Goal: Information Seeking & Learning: Learn about a topic

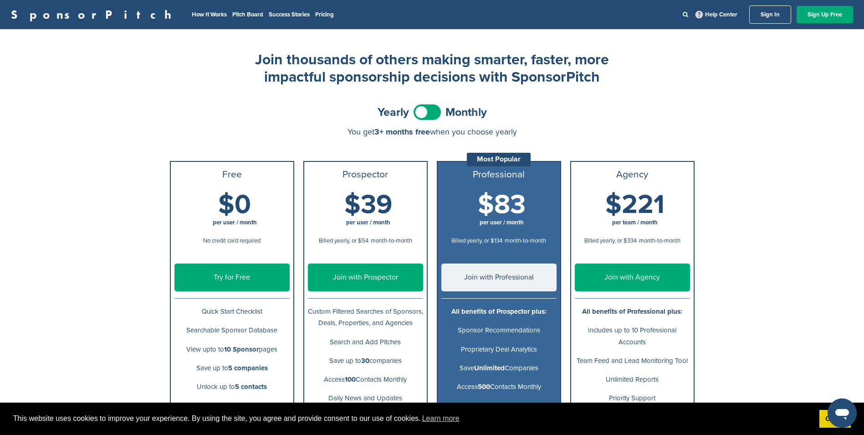
click at [315, 10] on li "Pricing" at bounding box center [324, 15] width 19 height 10
click at [232, 19] on li "Pitch Board" at bounding box center [247, 15] width 31 height 10
click at [232, 15] on link "Pitch Board" at bounding box center [247, 14] width 31 height 7
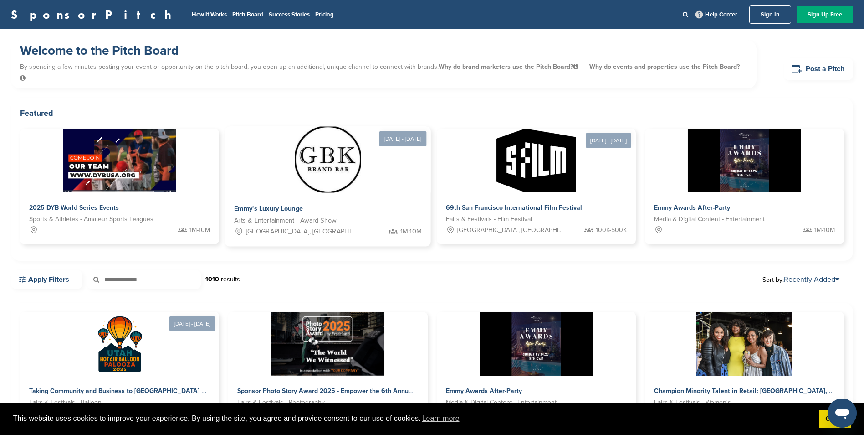
click at [335, 168] on img at bounding box center [328, 160] width 66 height 66
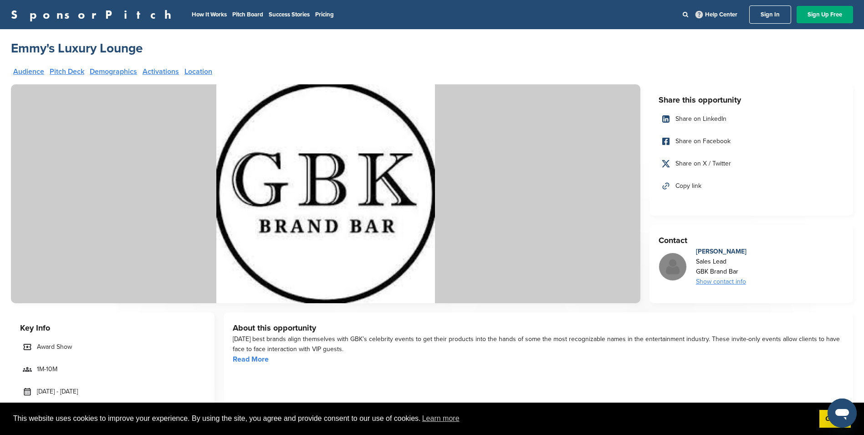
click at [230, 9] on nav "How It Works Pitch Board Success Stories Pricing Help Center Sign In Sign Up Fr…" at bounding box center [519, 14] width 667 height 18
click at [315, 15] on link "Pricing" at bounding box center [324, 14] width 19 height 7
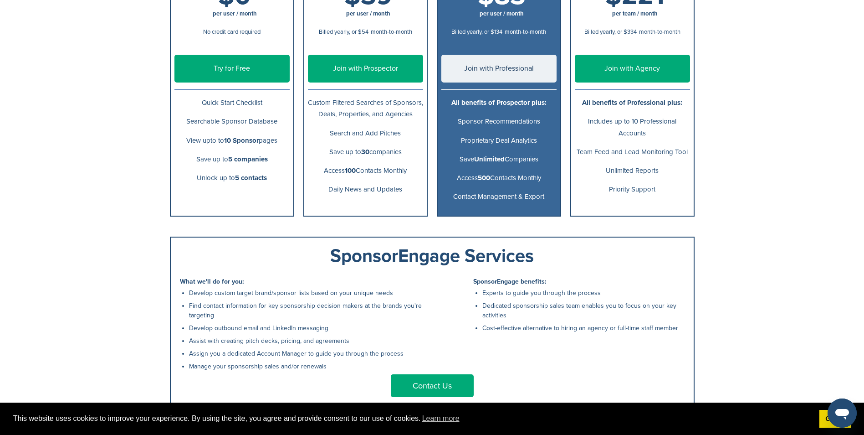
scroll to position [46, 0]
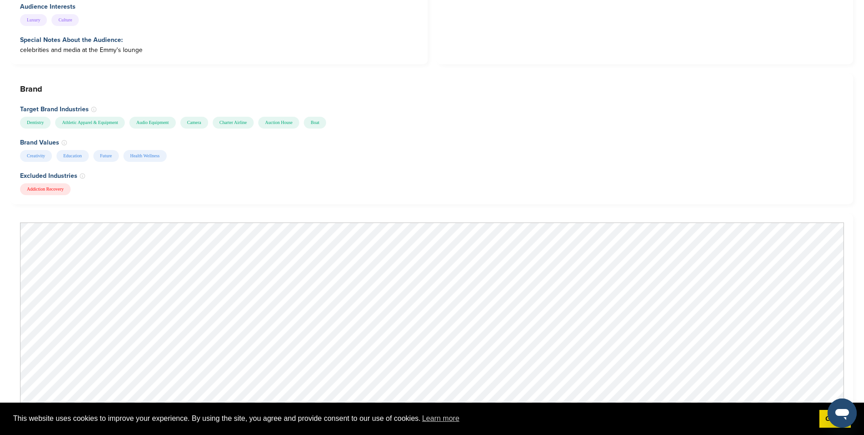
scroll to position [729, 0]
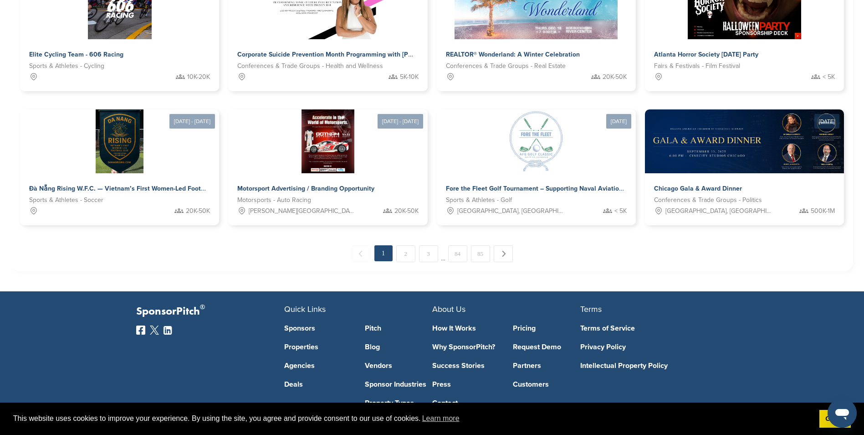
scroll to position [525, 0]
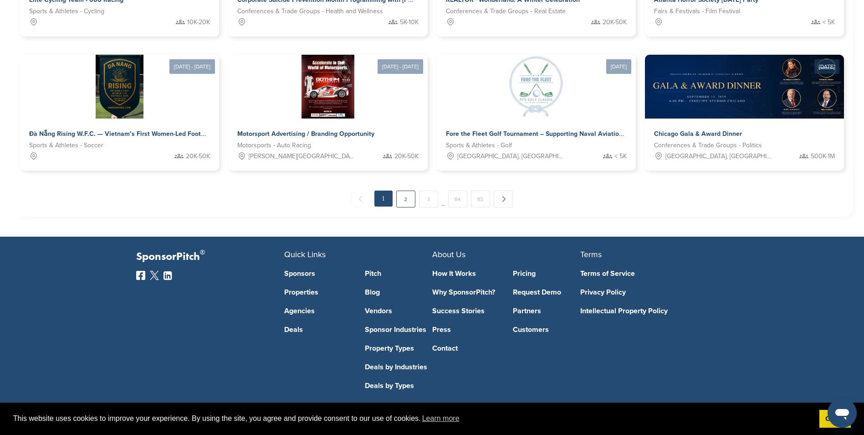
click at [410, 190] on link "2" at bounding box center [405, 198] width 19 height 17
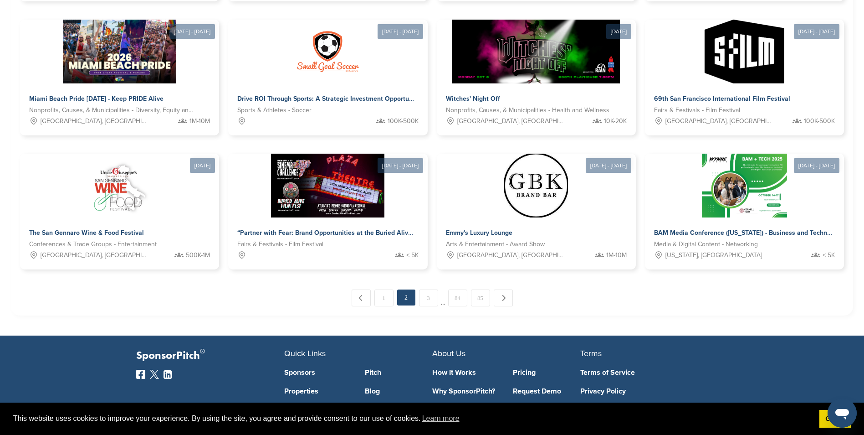
scroll to position [437, 0]
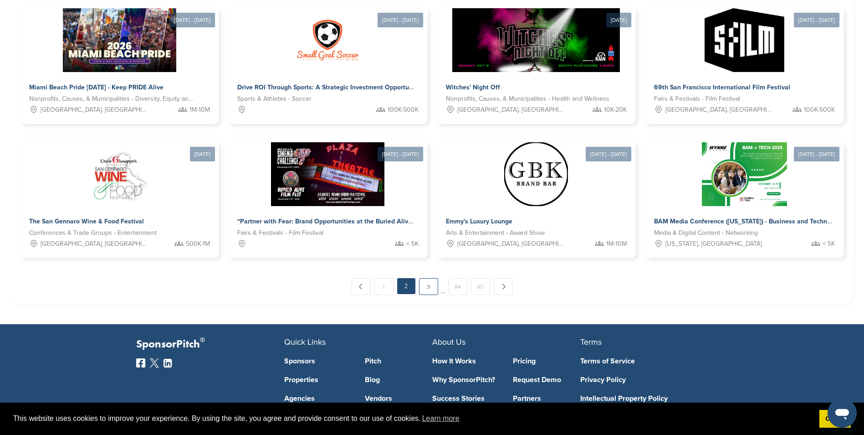
click at [421, 278] on link "3" at bounding box center [428, 286] width 19 height 17
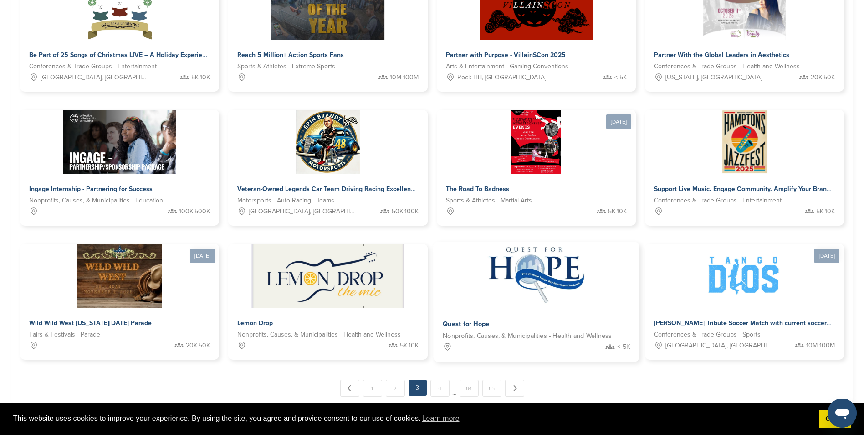
scroll to position [525, 0]
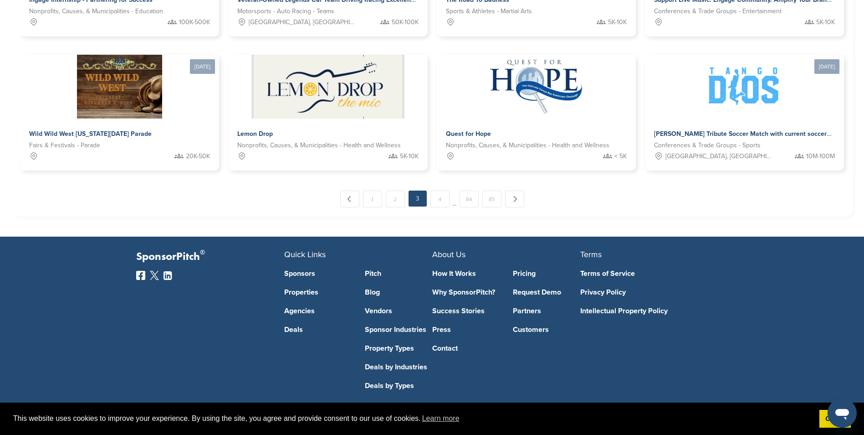
click at [442, 196] on link "4" at bounding box center [440, 198] width 19 height 17
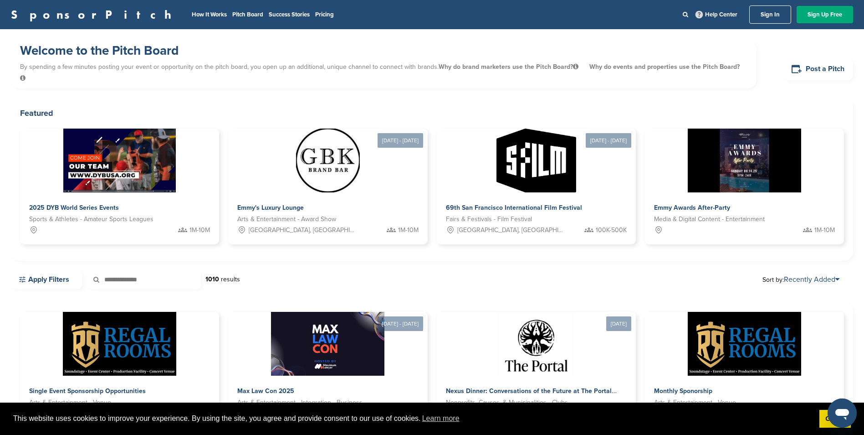
scroll to position [228, 0]
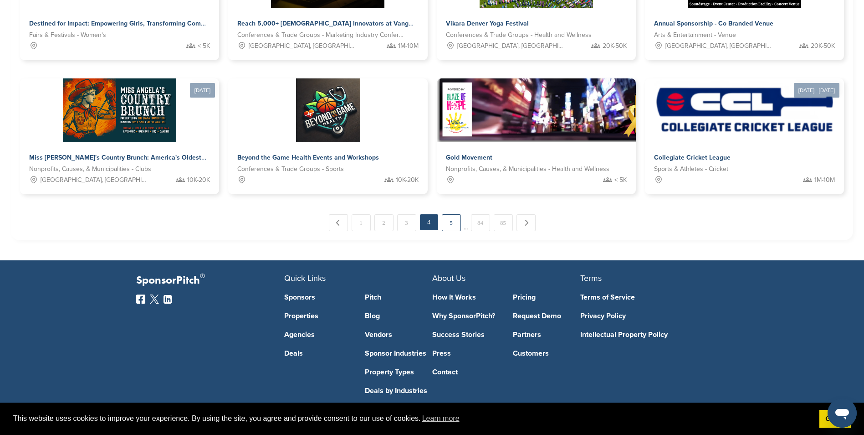
click at [444, 214] on link "5" at bounding box center [451, 222] width 19 height 17
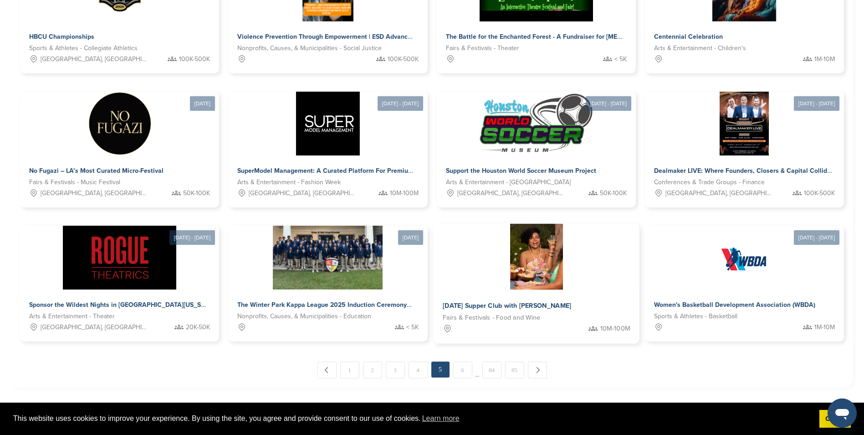
scroll to position [392, 0]
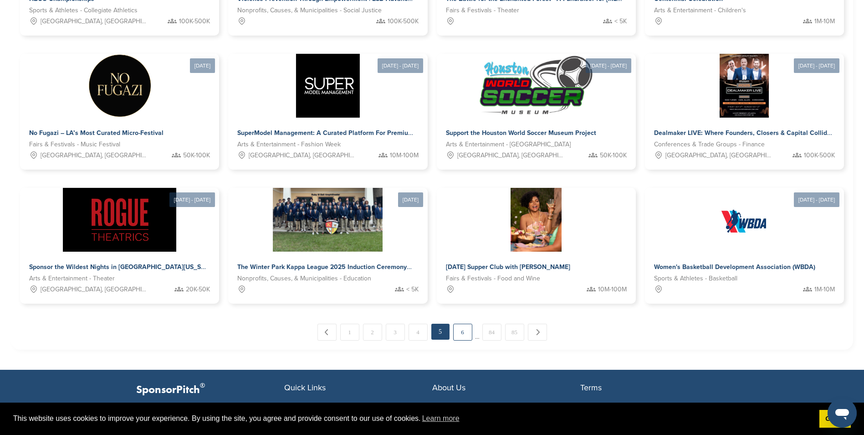
click at [464, 323] on link "6" at bounding box center [462, 331] width 19 height 17
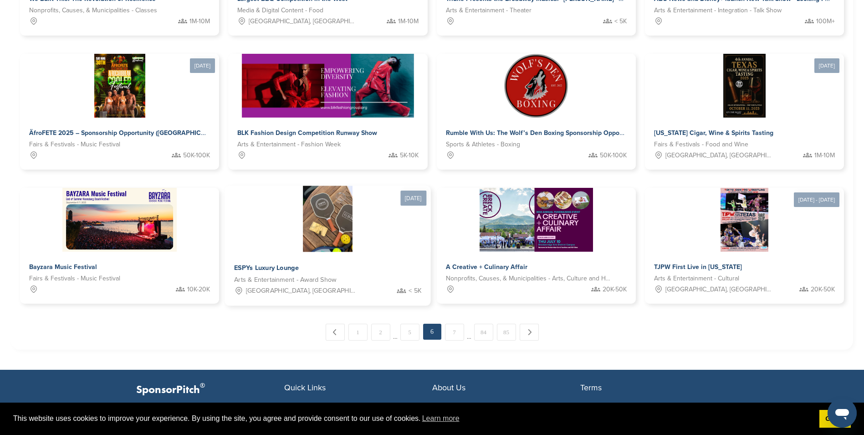
click at [368, 252] on div "ESPYs Luxury Lounge Arts & Entertainment - Award Show Los Angeles, CA < 5K" at bounding box center [328, 279] width 206 height 54
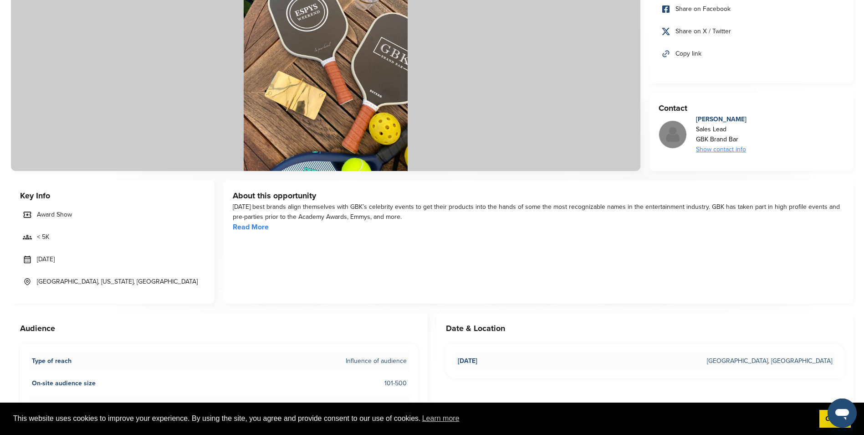
scroll to position [137, 0]
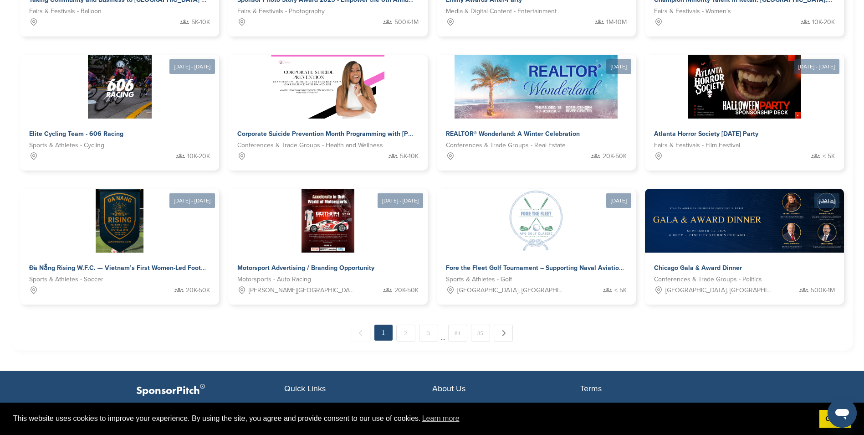
click at [454, 326] on link "84" at bounding box center [457, 332] width 19 height 17
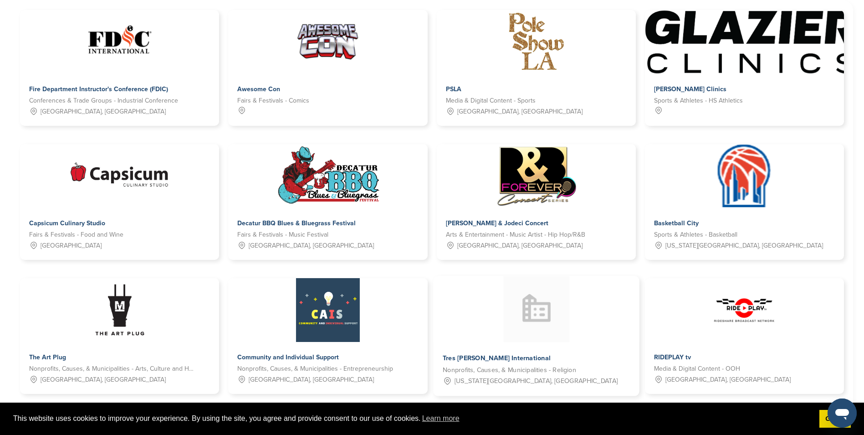
scroll to position [483, 0]
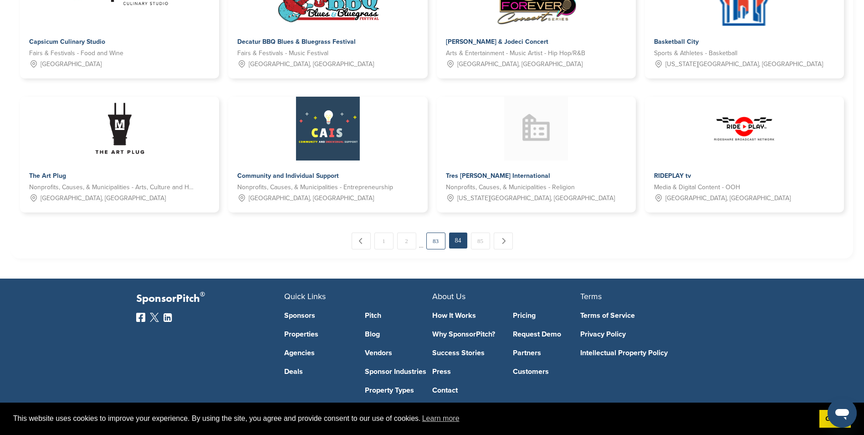
click at [432, 232] on link "83" at bounding box center [435, 240] width 19 height 17
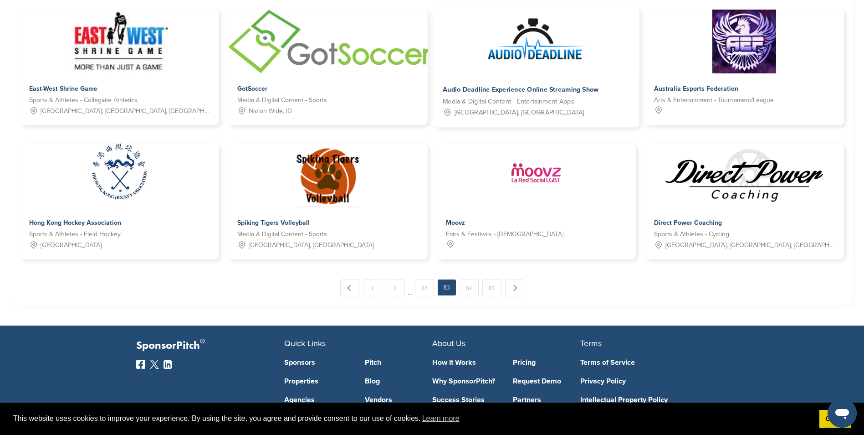
scroll to position [437, 0]
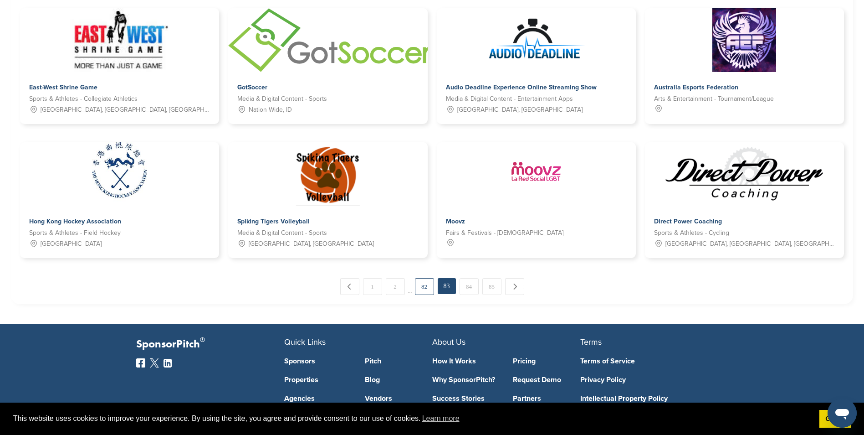
click at [429, 278] on link "82" at bounding box center [424, 286] width 19 height 17
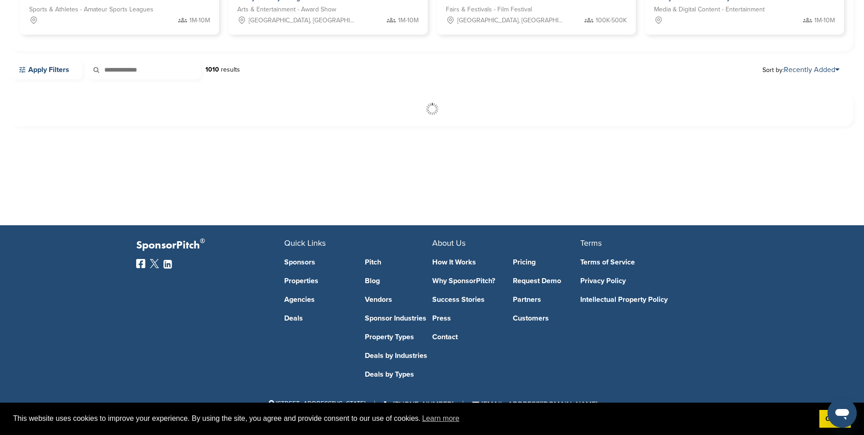
scroll to position [210, 0]
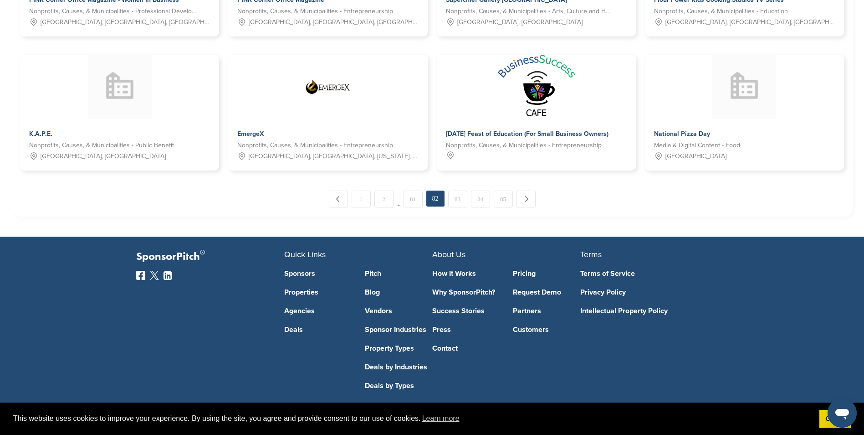
click at [415, 190] on link "81" at bounding box center [413, 198] width 19 height 17
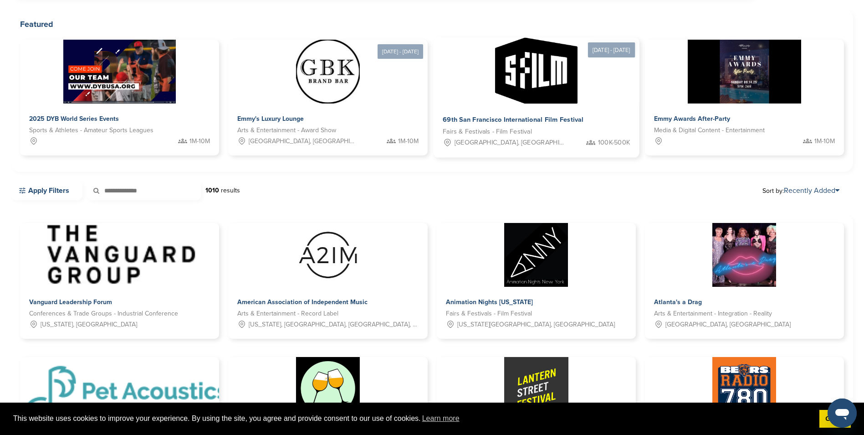
scroll to position [0, 0]
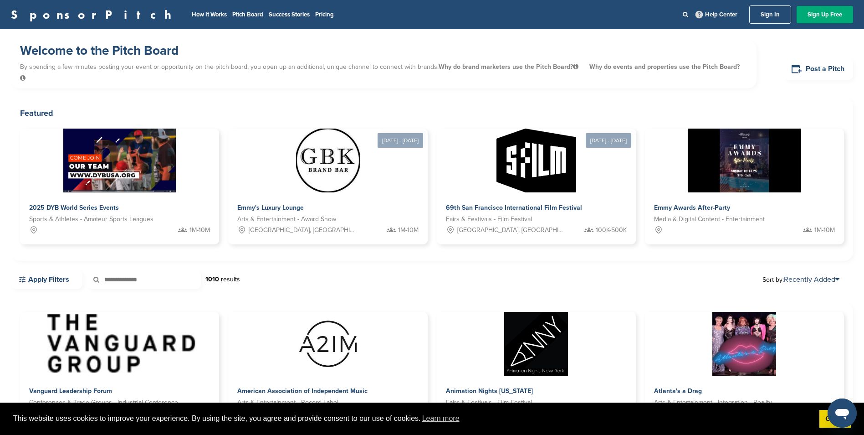
click at [224, 8] on nav "How It Works Pitch Board Success Stories Pricing Help Center Sign In Sign Up Fr…" at bounding box center [519, 14] width 667 height 18
click at [315, 13] on link "Pricing" at bounding box center [324, 14] width 19 height 7
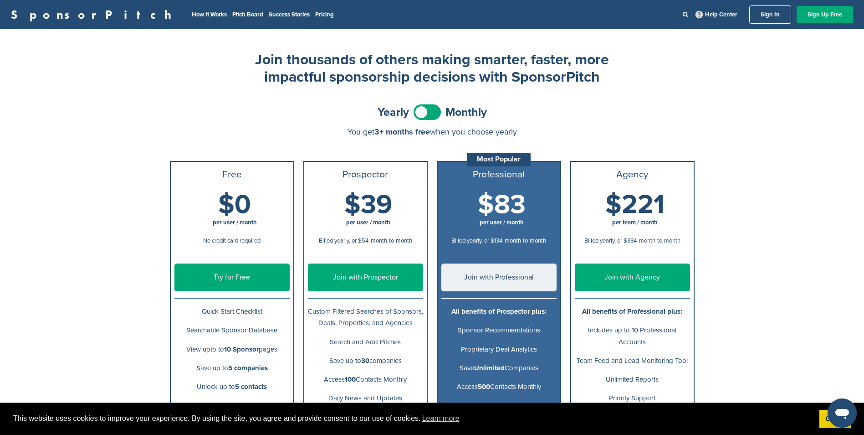
click at [435, 114] on span at bounding box center [427, 111] width 27 height 15
click at [421, 115] on span at bounding box center [427, 111] width 27 height 15
